Goal: Find specific page/section: Find specific page/section

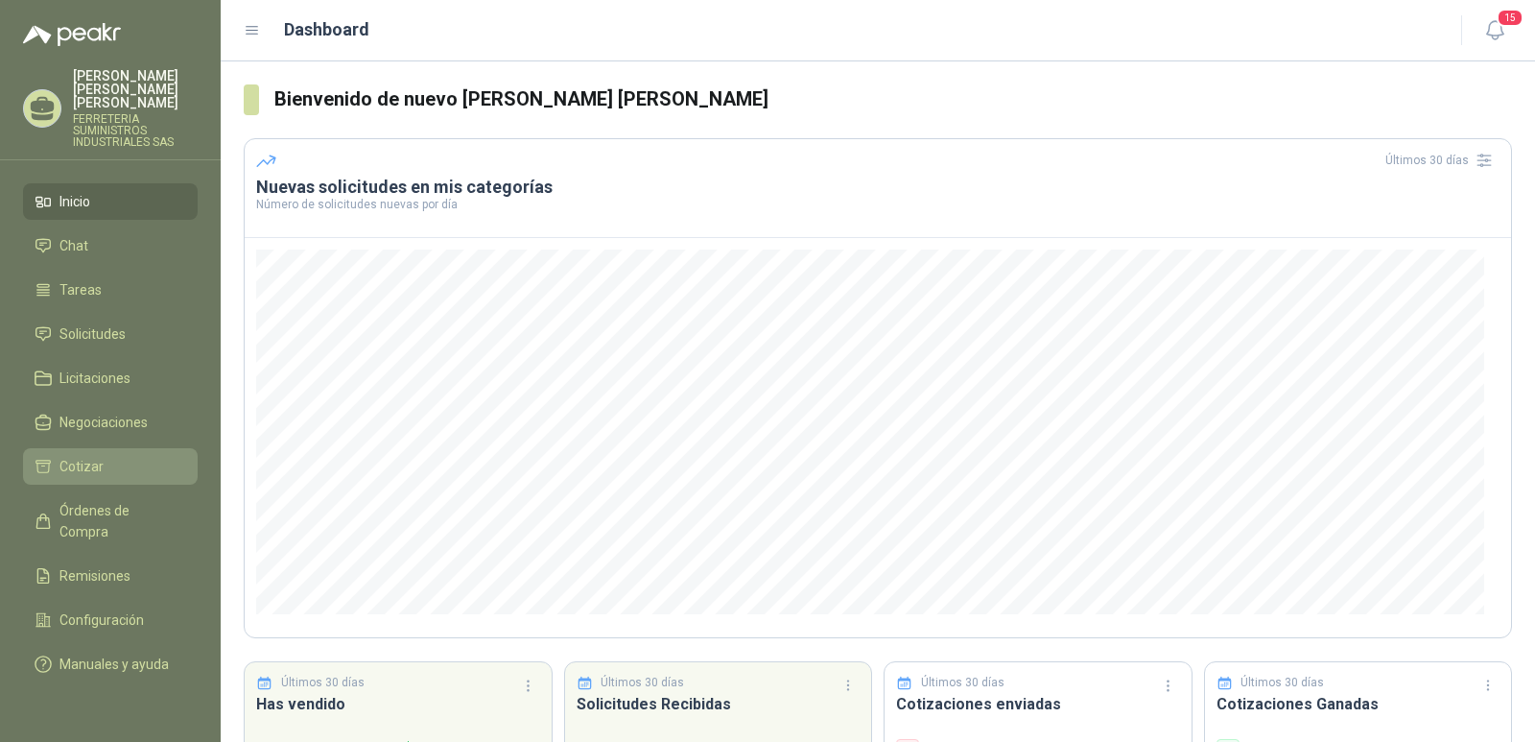
click at [76, 456] on span "Cotizar" at bounding box center [81, 466] width 44 height 21
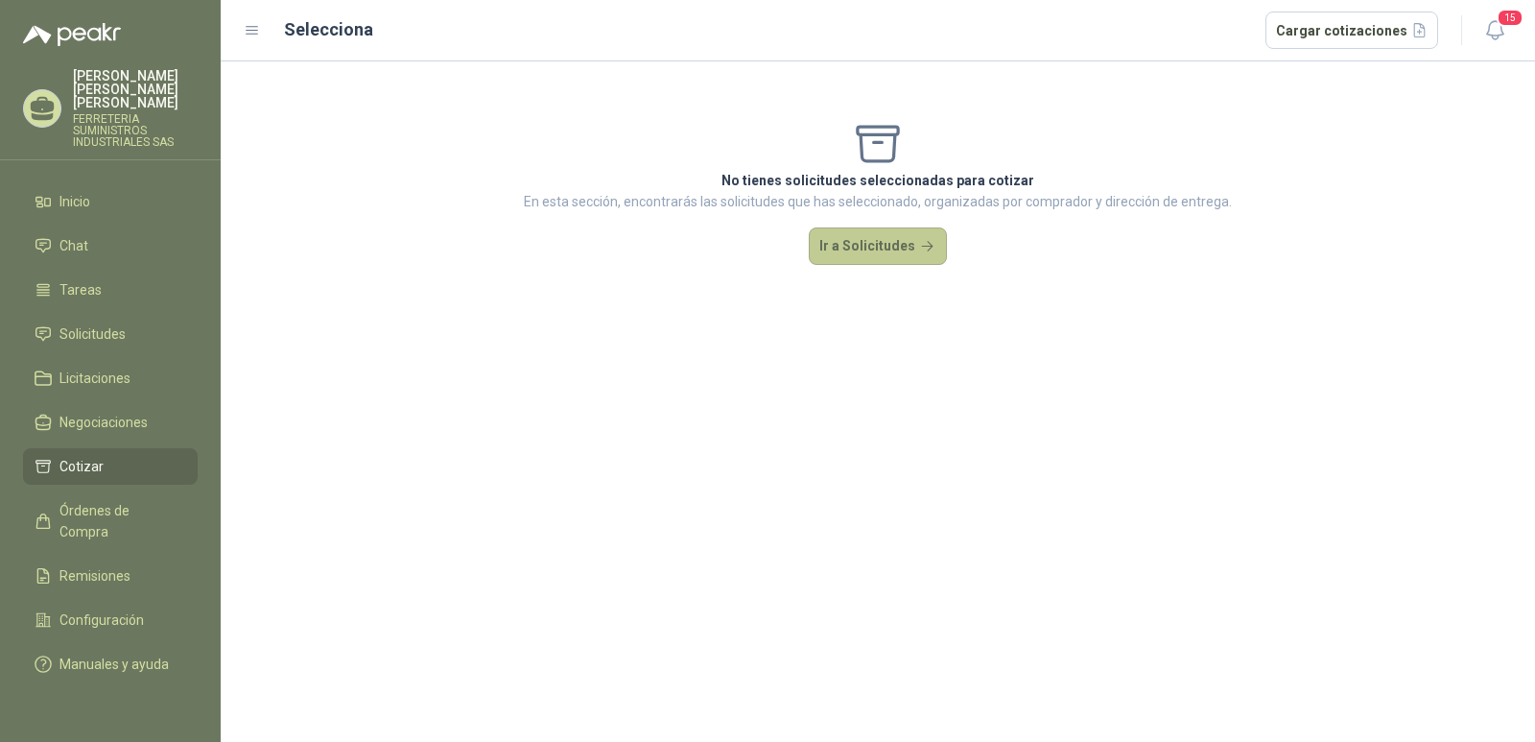
click at [860, 249] on button "Ir a Solicitudes" at bounding box center [878, 246] width 138 height 38
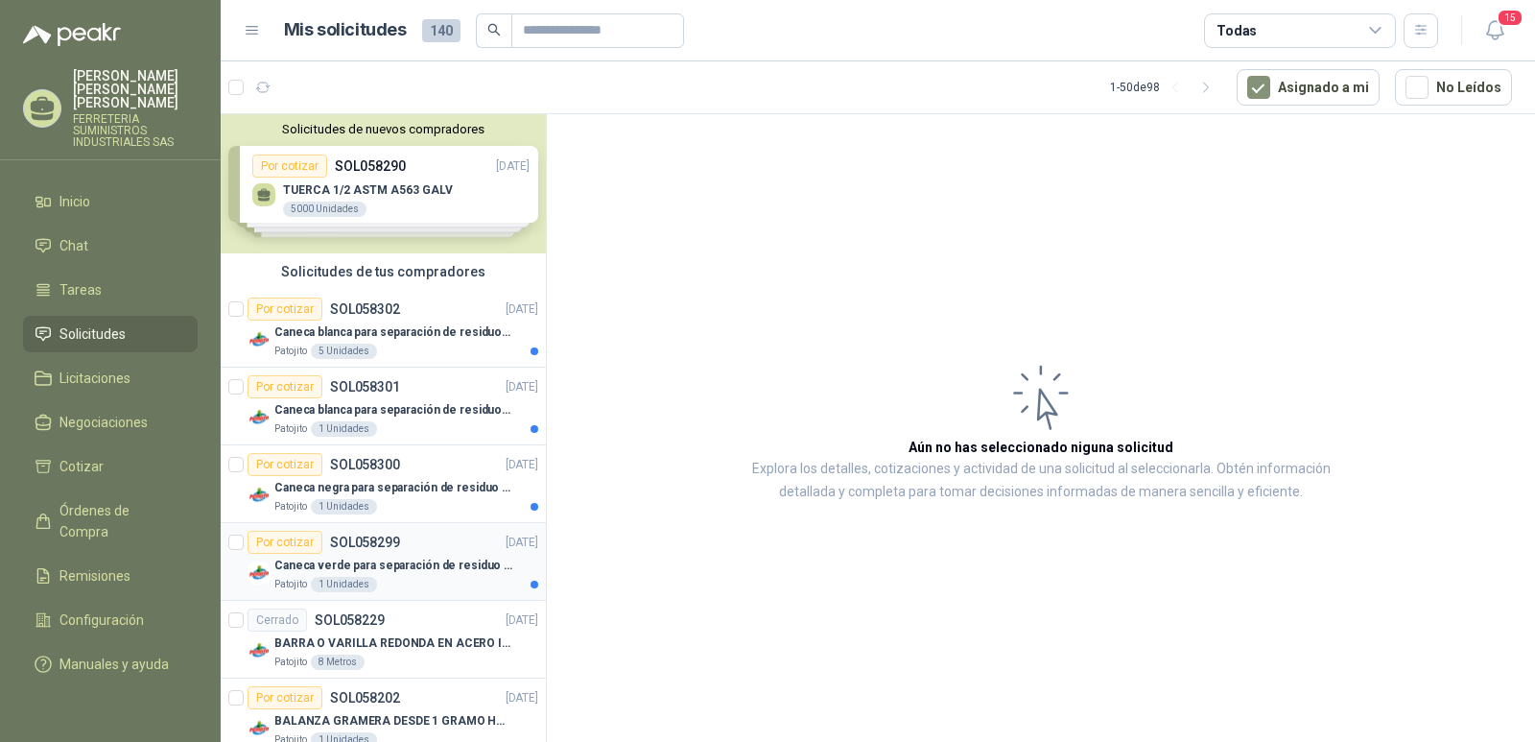
click at [355, 535] on p "SOL058299" at bounding box center [365, 541] width 70 height 13
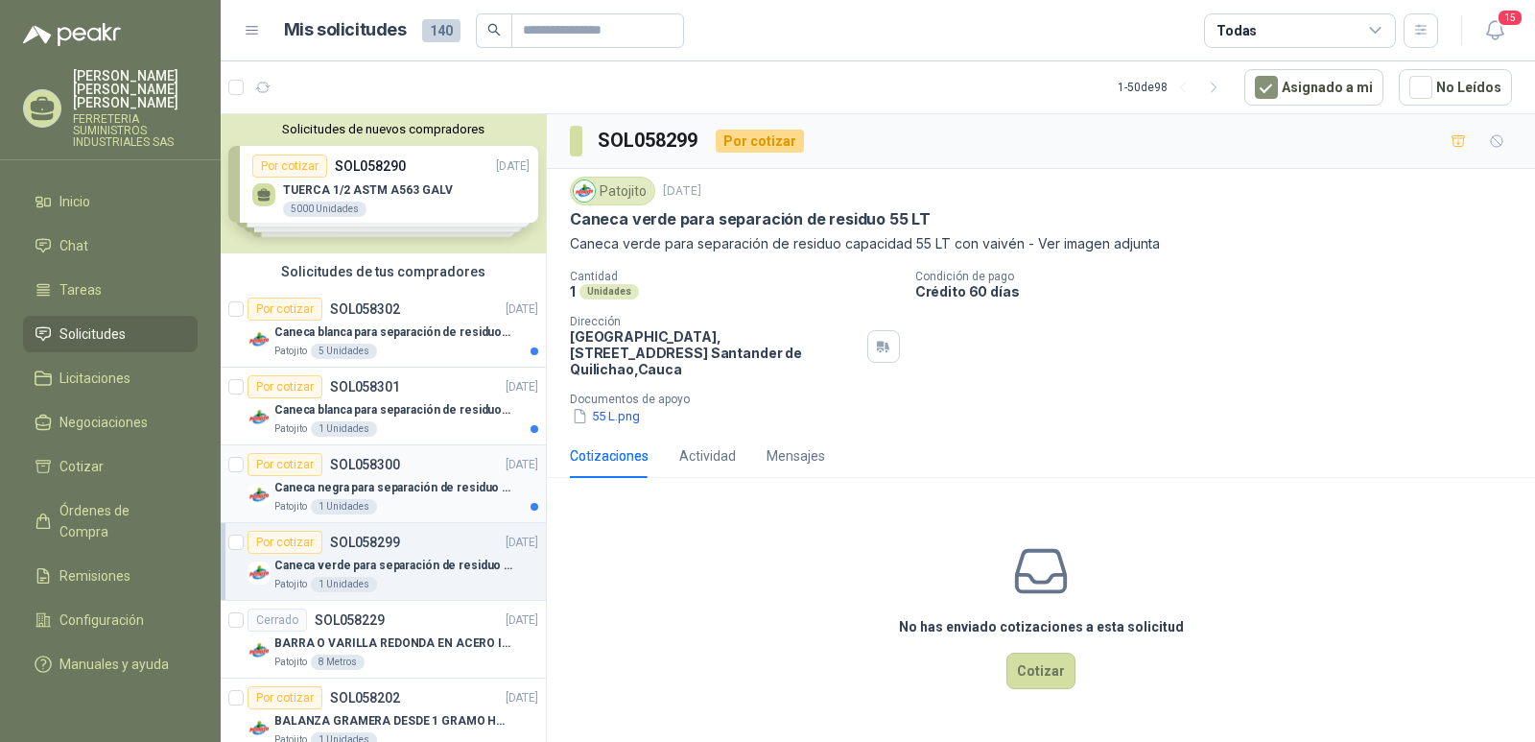
click at [368, 467] on p "SOL058300" at bounding box center [365, 464] width 70 height 13
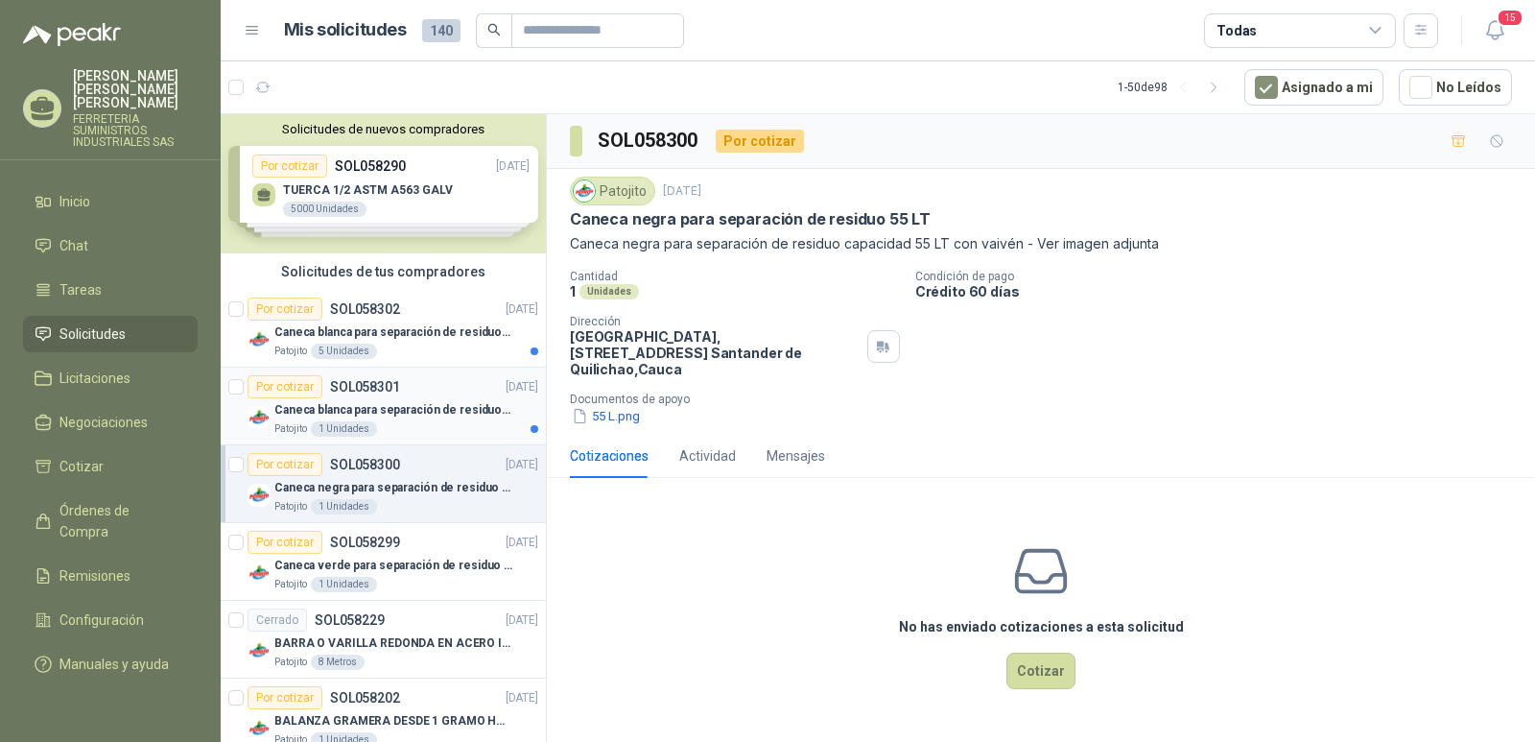
click at [367, 385] on p "SOL058301" at bounding box center [365, 386] width 70 height 13
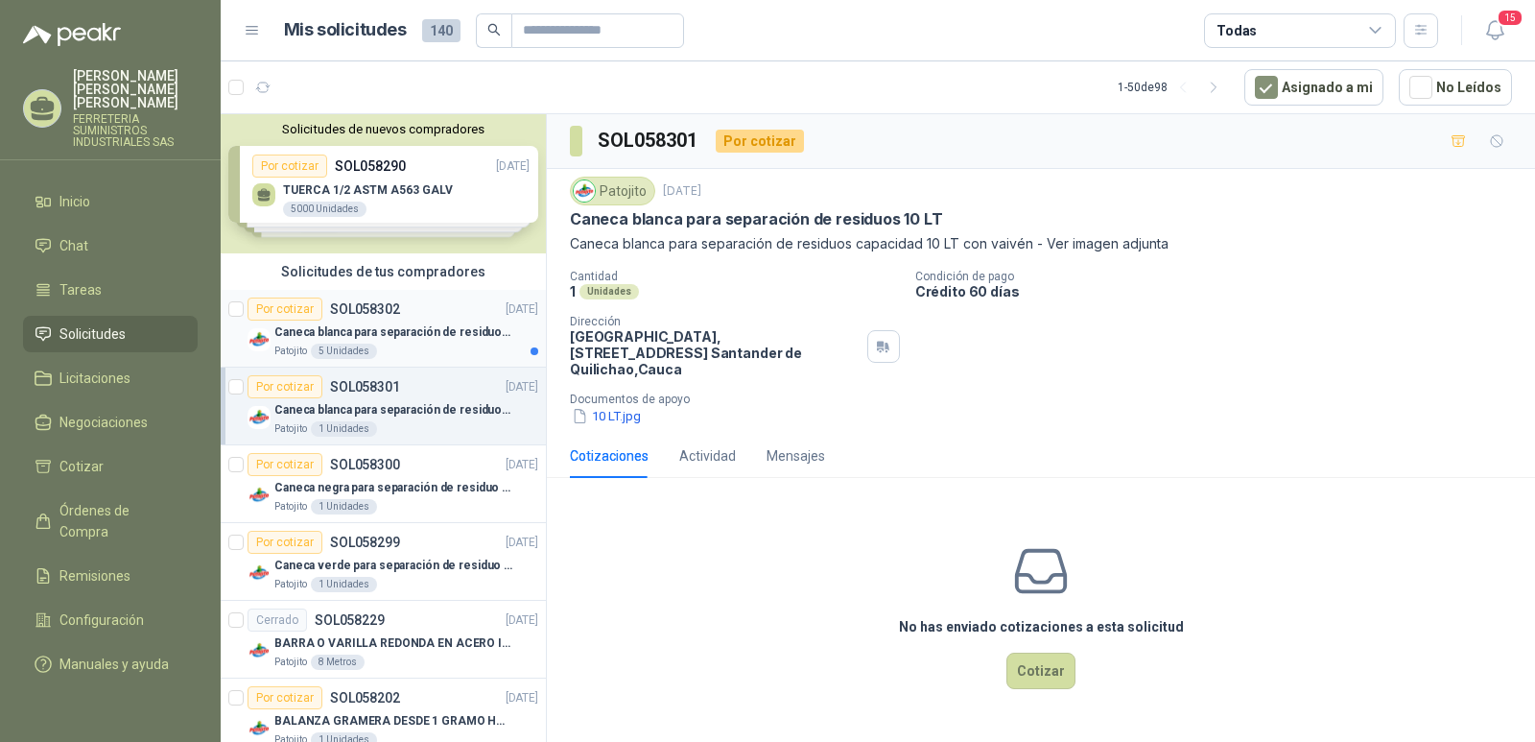
click at [333, 333] on p "Caneca blanca para separación de residuos 121 LT" at bounding box center [393, 332] width 239 height 18
